Goal: Information Seeking & Learning: Learn about a topic

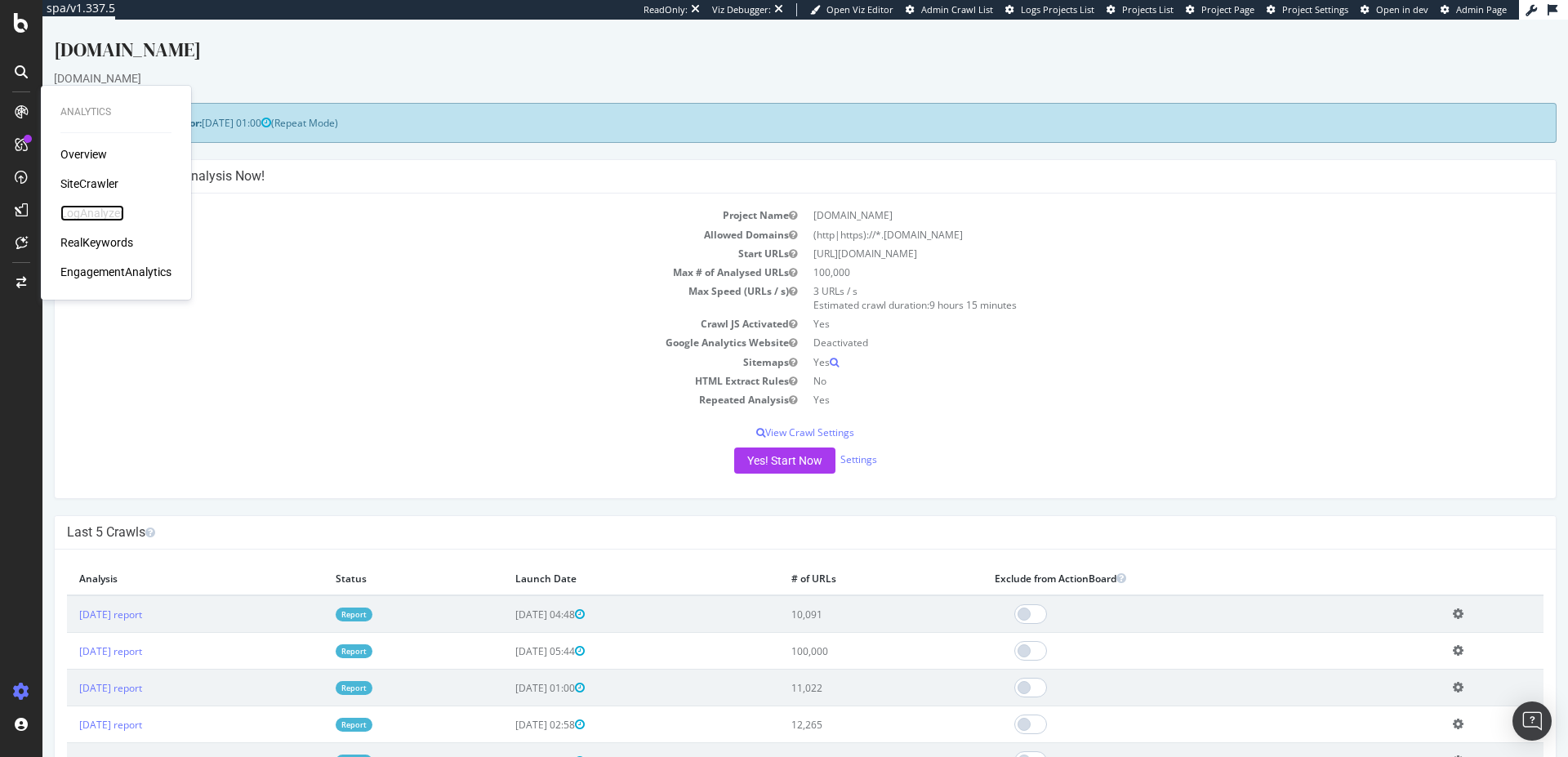
click at [87, 214] on div "LogAnalyzer" at bounding box center [92, 213] width 64 height 17
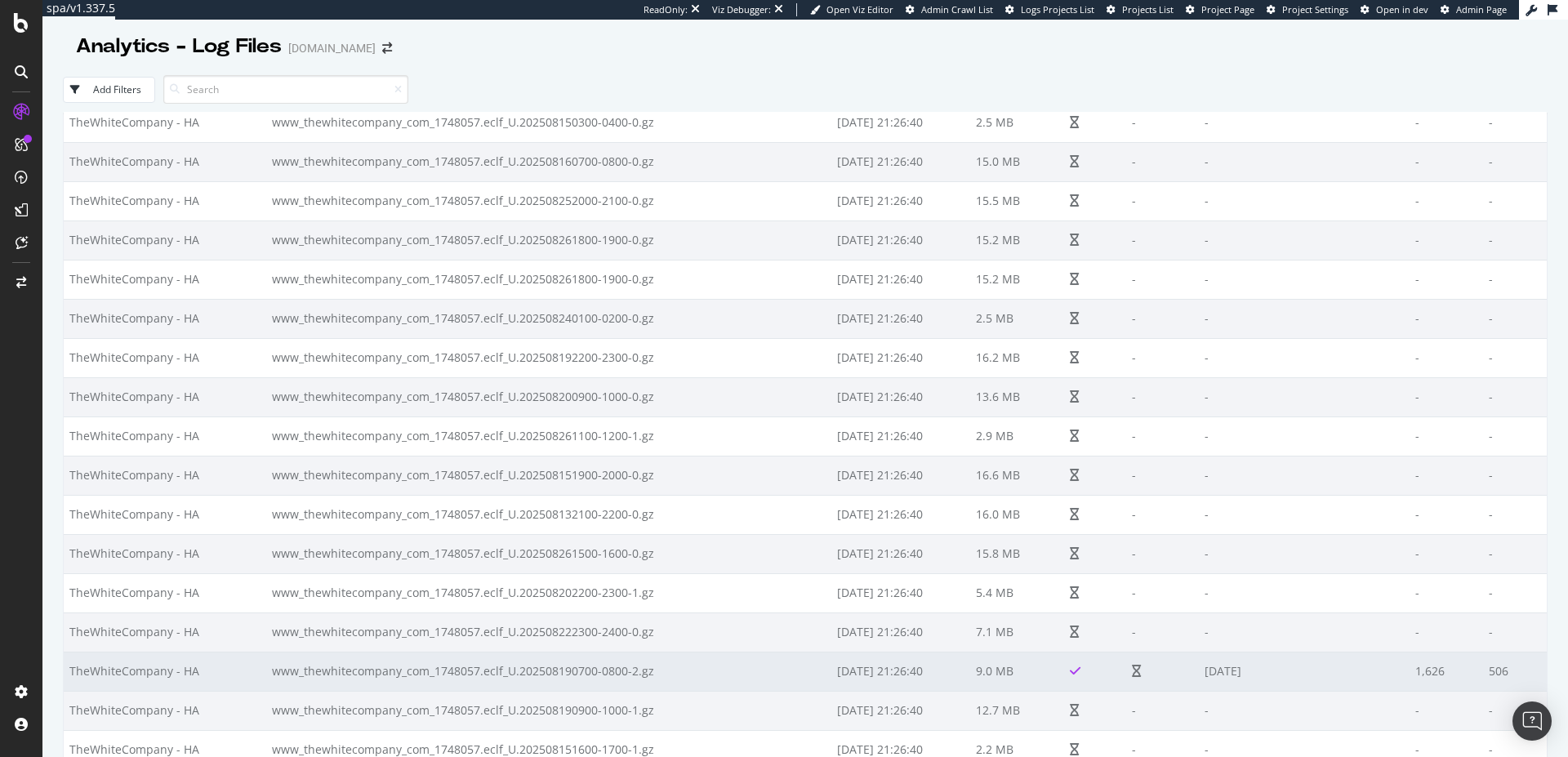
click at [1277, 676] on td "[DATE]" at bounding box center [1304, 671] width 211 height 39
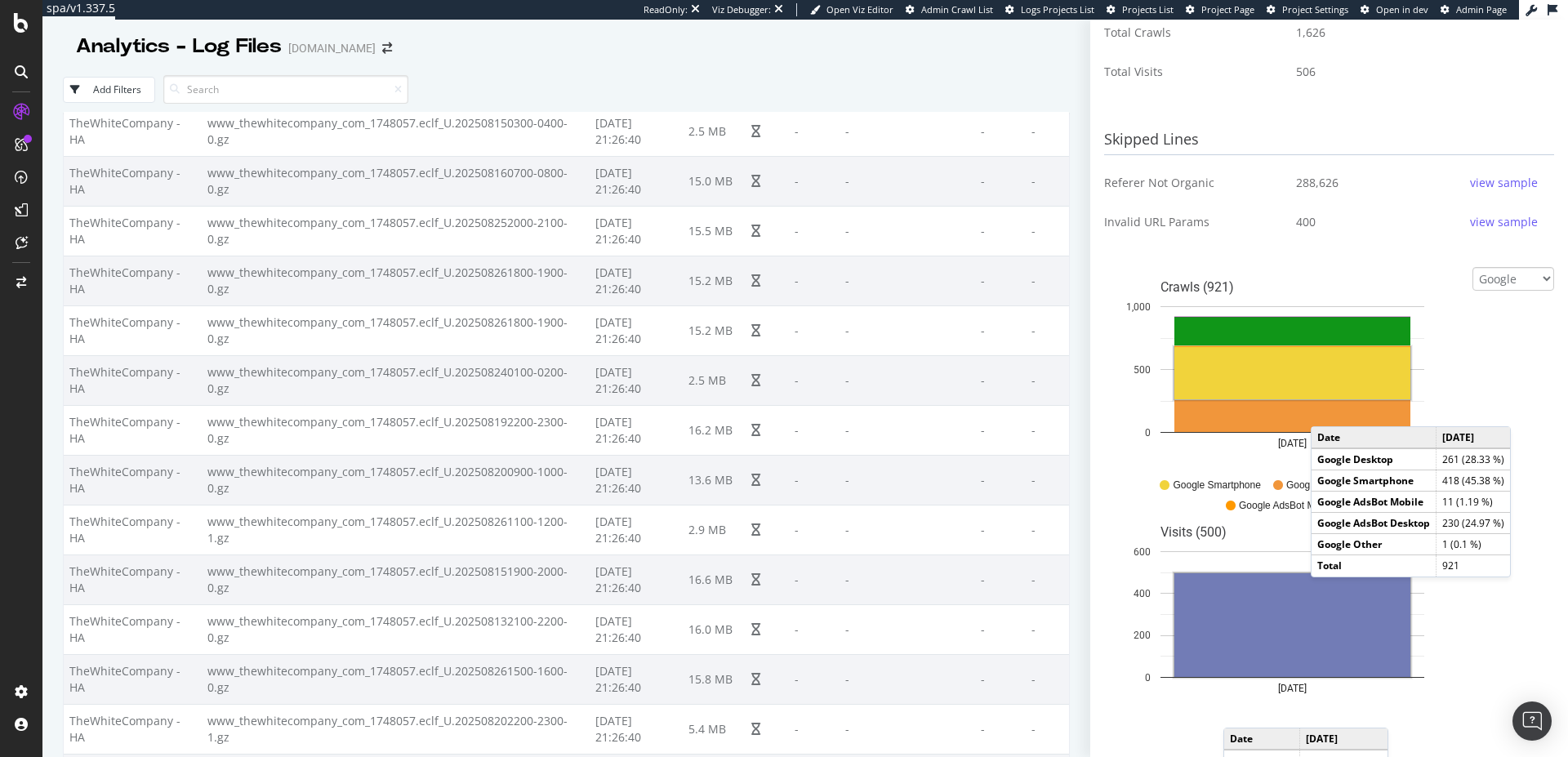
scroll to position [576, 0]
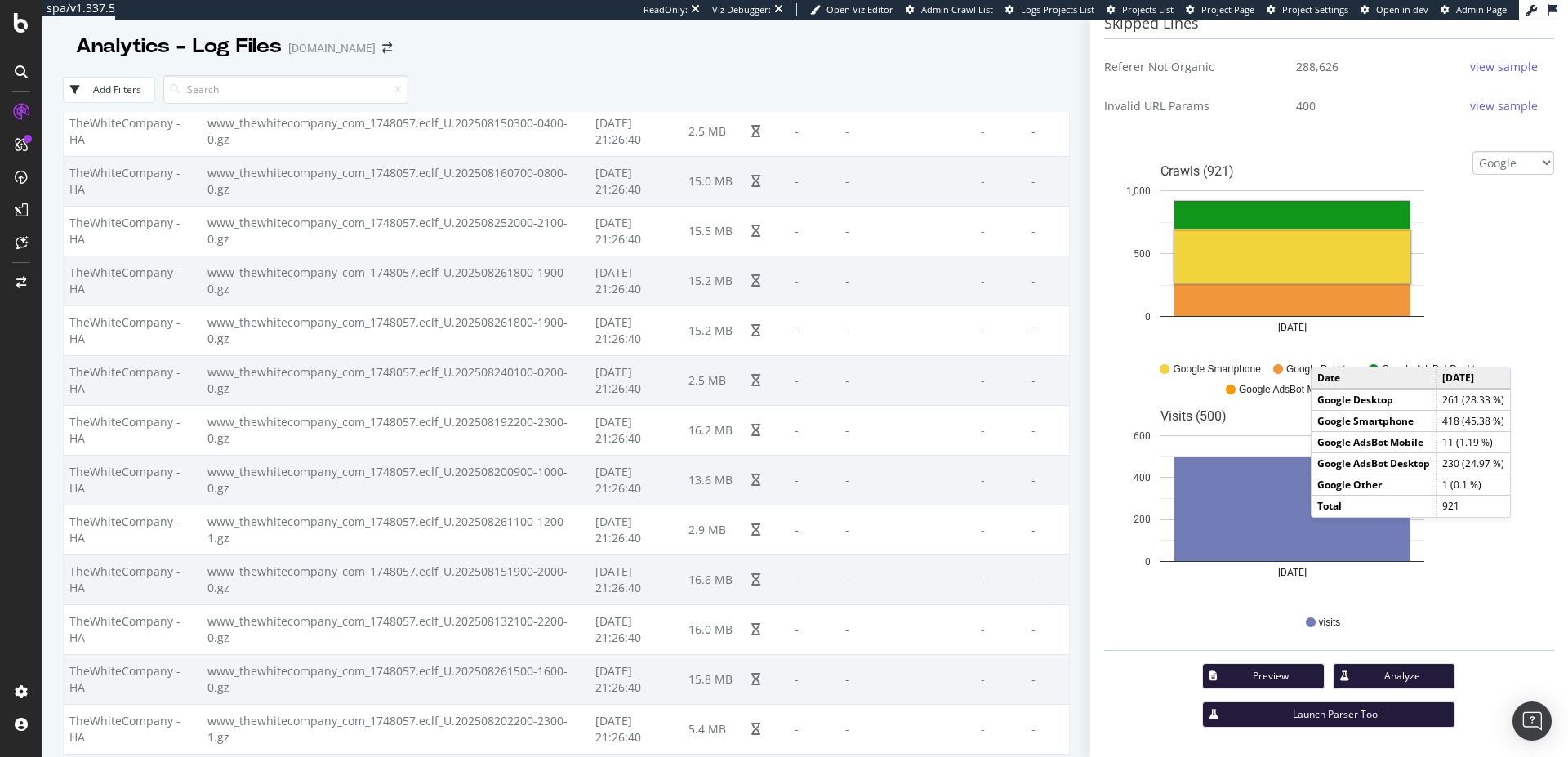
click at [1342, 679] on icon "button" at bounding box center [1345, 676] width 9 height 10
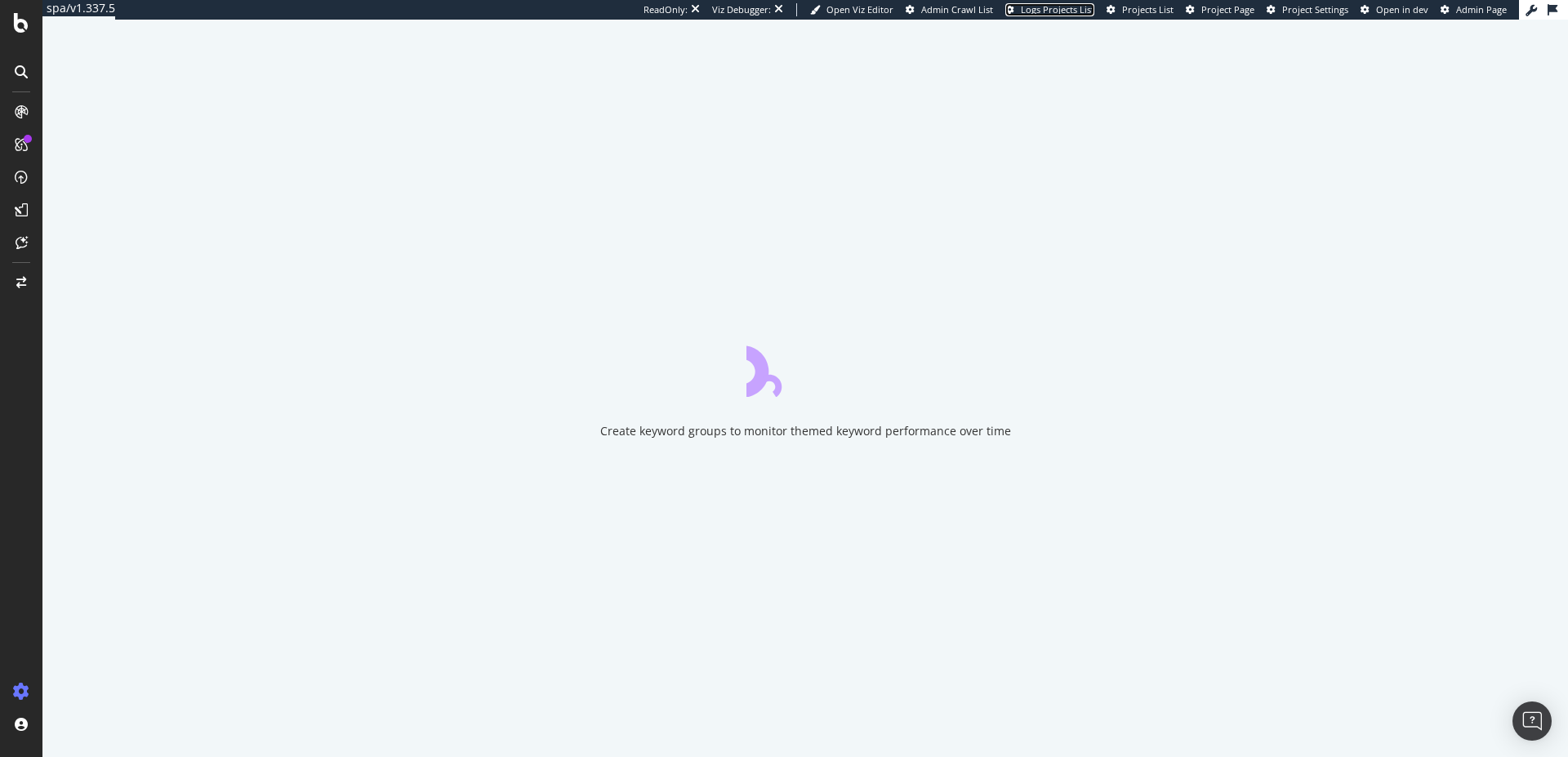
click at [1054, 7] on span "Logs Projects List" at bounding box center [1058, 9] width 73 height 12
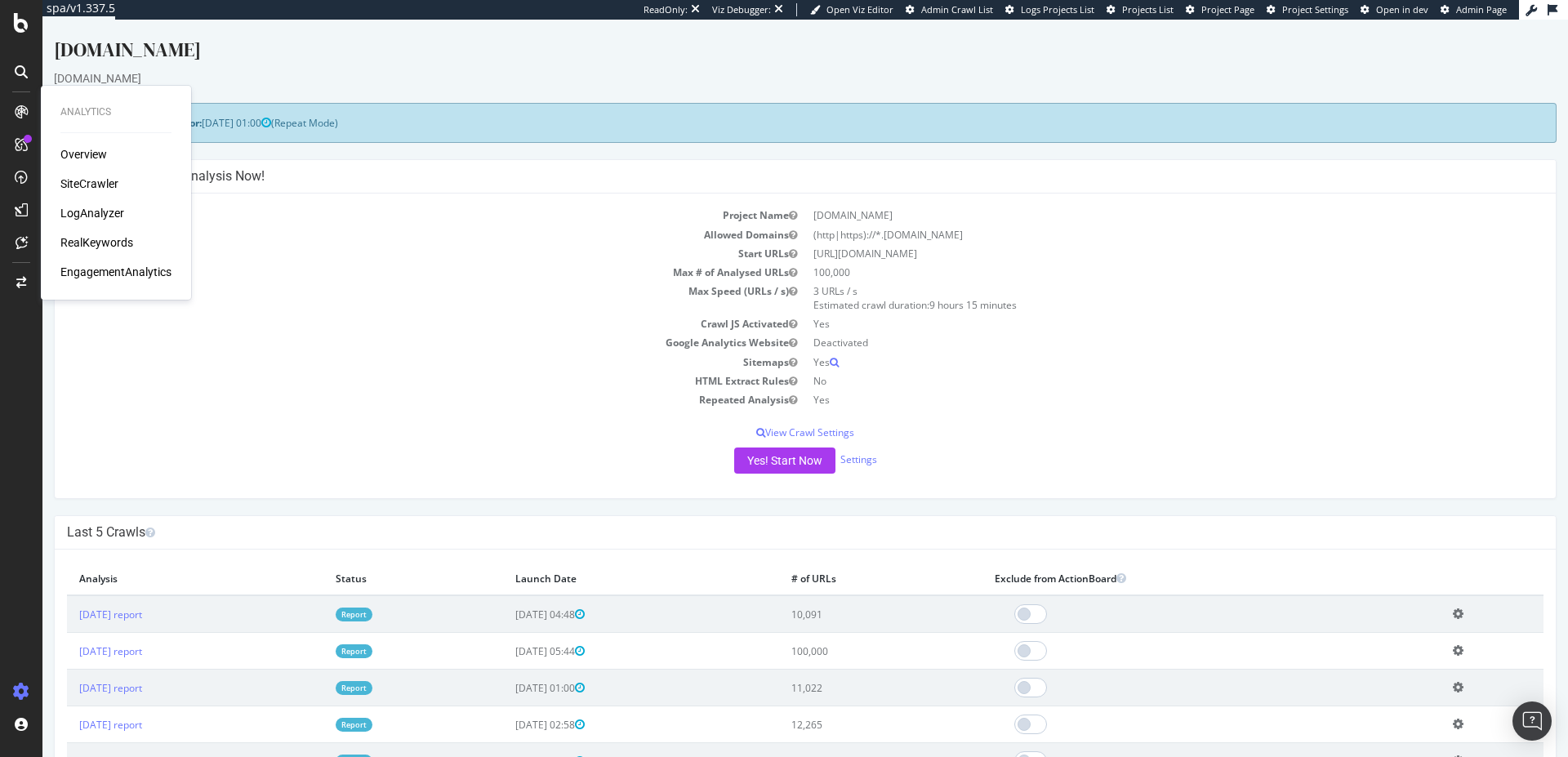
click at [88, 203] on div "Overview SiteCrawler LogAnalyzer RealKeywords EngagementAnalytics" at bounding box center [116, 213] width 111 height 134
click at [94, 208] on div "LogAnalyzer" at bounding box center [92, 213] width 64 height 17
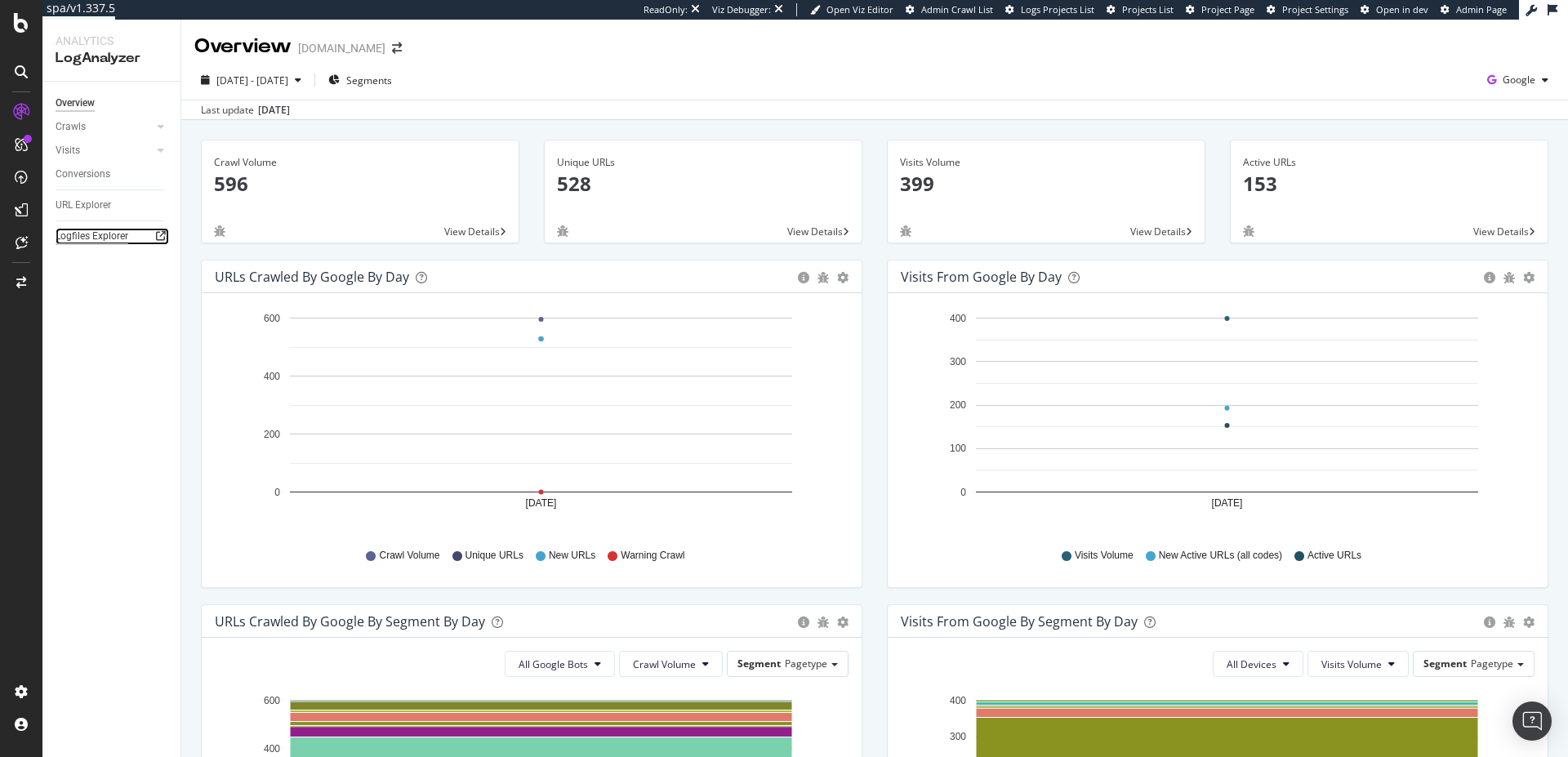
click at [99, 232] on div "Logfiles Explorer" at bounding box center [92, 237] width 72 height 17
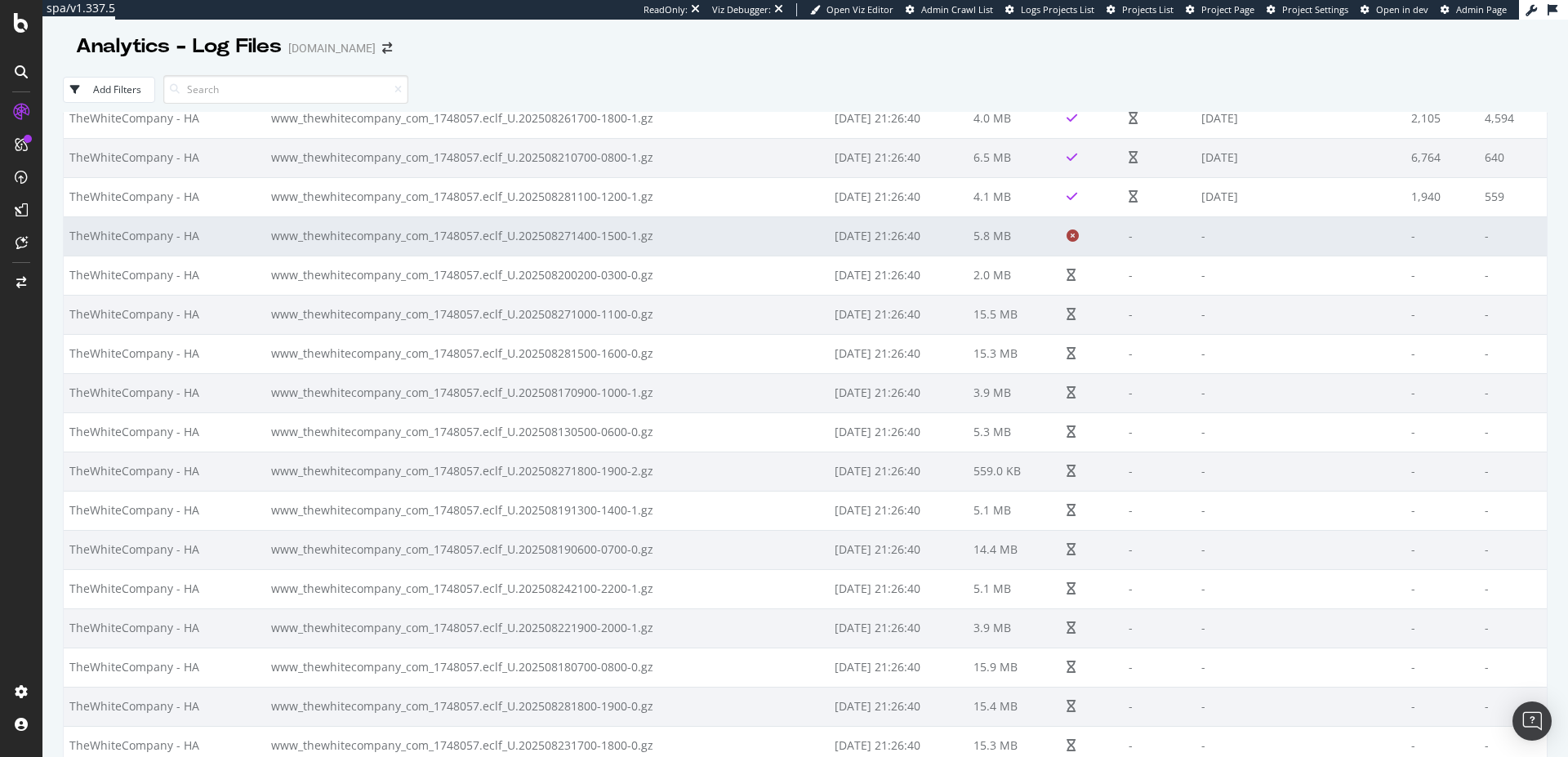
click at [958, 240] on td "[DATE] 21:26:40" at bounding box center [898, 236] width 139 height 39
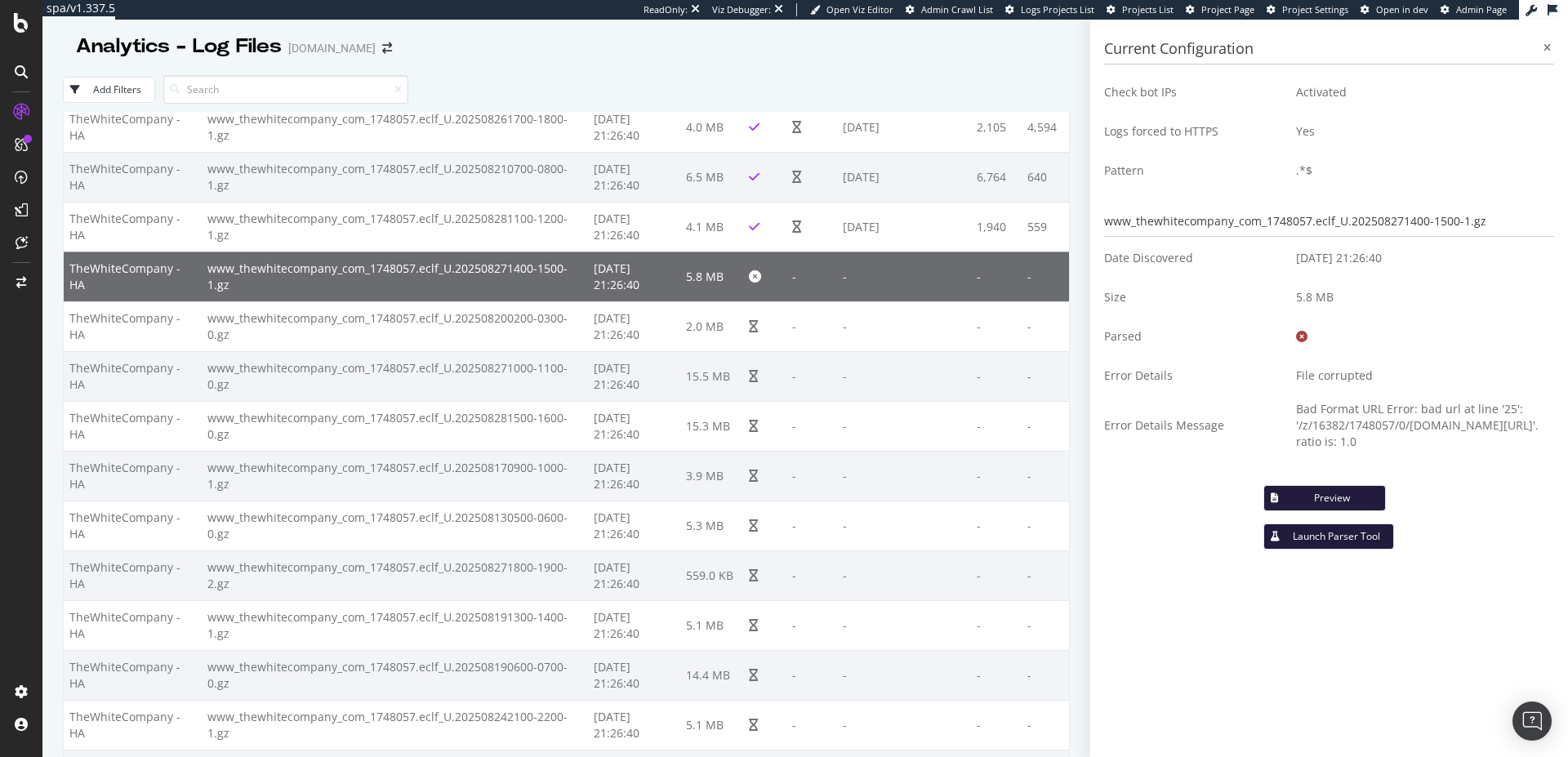
drag, startPoint x: 1355, startPoint y: 427, endPoint x: 1509, endPoint y: 444, distance: 154.9
click at [1509, 444] on td "Bad Format URL Error: bad url at line '25': '/z/16382/1748057/0/[DOMAIN_NAME][U…" at bounding box center [1419, 426] width 271 height 61
drag, startPoint x: 1470, startPoint y: 446, endPoint x: 1260, endPoint y: 445, distance: 210.0
click at [1284, 445] on td "Bad Format URL Error: bad url at line '25': '/z/16382/1748057/0/[DOMAIN_NAME][U…" at bounding box center [1419, 426] width 271 height 61
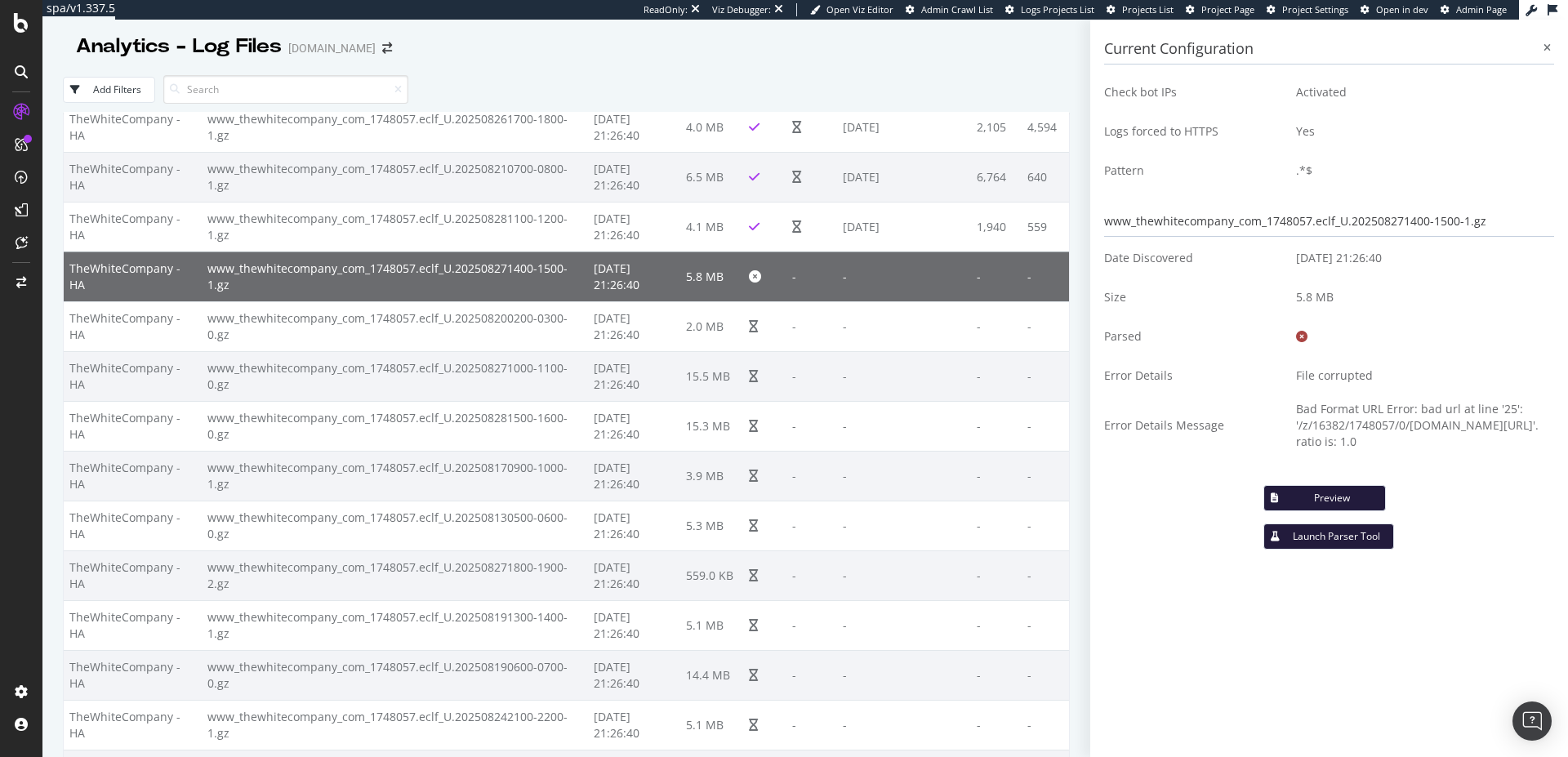
click at [1284, 445] on td "Bad Format URL Error: bad url at line '25': '/z/16382/1748057/0/[DOMAIN_NAME][U…" at bounding box center [1419, 426] width 271 height 61
